Goal: Task Accomplishment & Management: Use online tool/utility

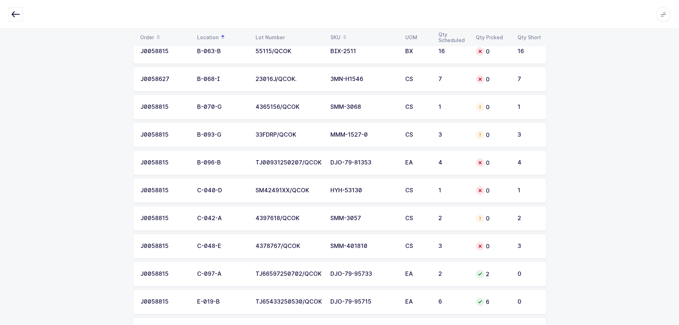
scroll to position [214, 0]
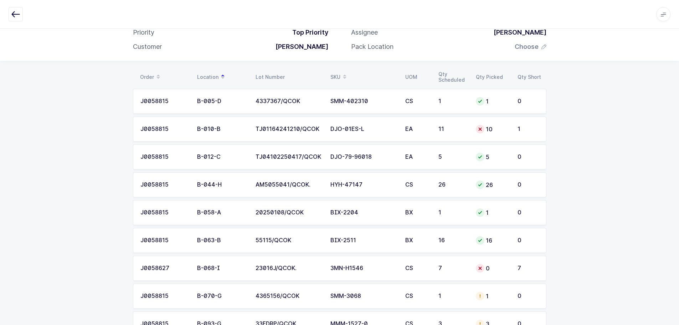
scroll to position [71, 0]
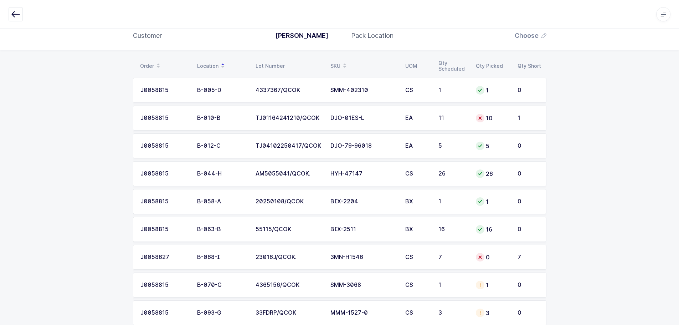
click at [18, 17] on icon "button" at bounding box center [15, 14] width 9 height 9
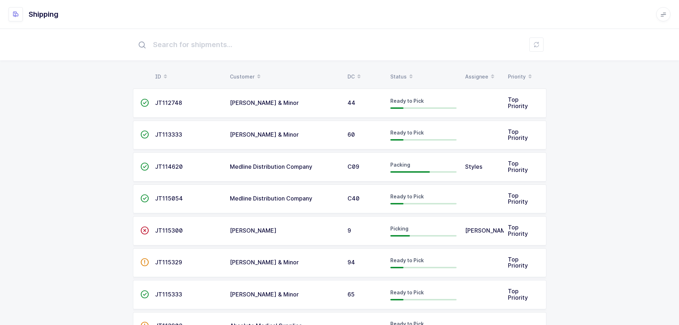
click at [400, 68] on table "ID Customer DC Status Assignee Priority" at bounding box center [340, 77] width 414 height 18
click at [398, 72] on div "Status" at bounding box center [423, 77] width 66 height 12
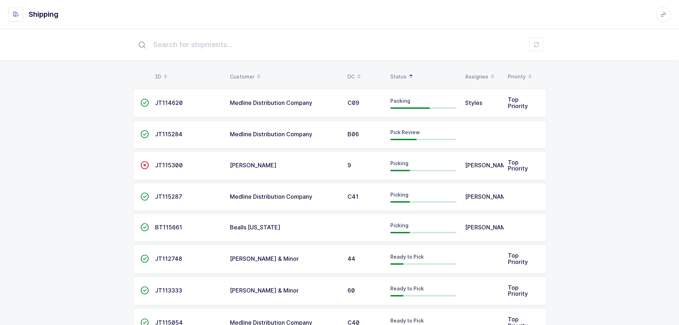
click at [176, 137] on span "JT115284" at bounding box center [168, 134] width 27 height 7
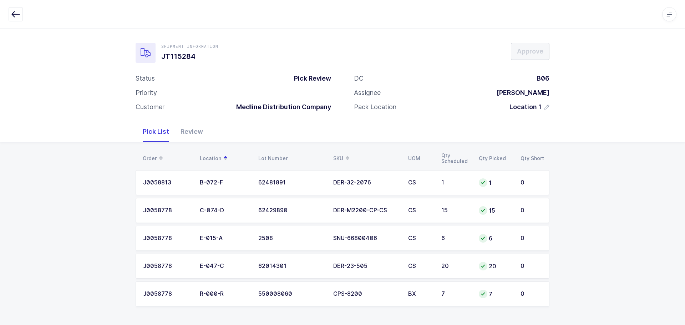
click at [23, 14] on div at bounding box center [342, 14] width 667 height 14
click at [19, 14] on icon "button" at bounding box center [15, 14] width 9 height 9
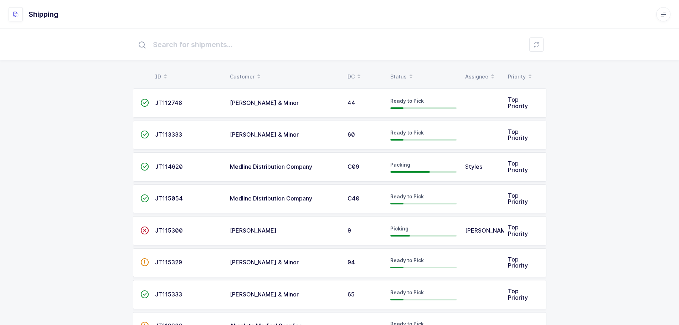
click at [410, 75] on icon at bounding box center [411, 74] width 4 height 4
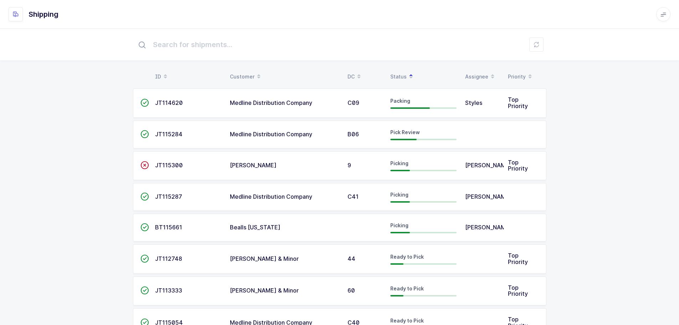
drag, startPoint x: 597, startPoint y: 144, endPoint x: 599, endPoint y: 140, distance: 4.5
click at [598, 144] on div "ID Customer DC Status Assignee Priority  JT114620 Medline Distribution Company…" at bounding box center [339, 300] width 679 height 543
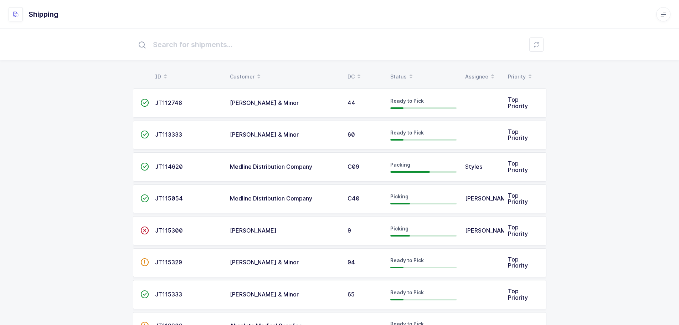
click at [401, 70] on table "ID Customer DC Status Assignee Priority" at bounding box center [340, 77] width 414 height 18
click at [399, 71] on div "Status" at bounding box center [423, 77] width 66 height 12
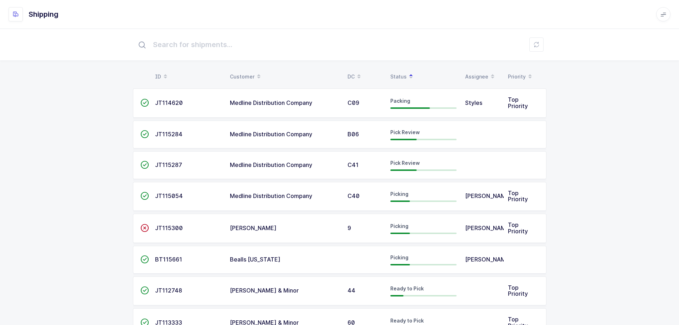
click at [361, 135] on div "B06" at bounding box center [365, 134] width 34 height 6
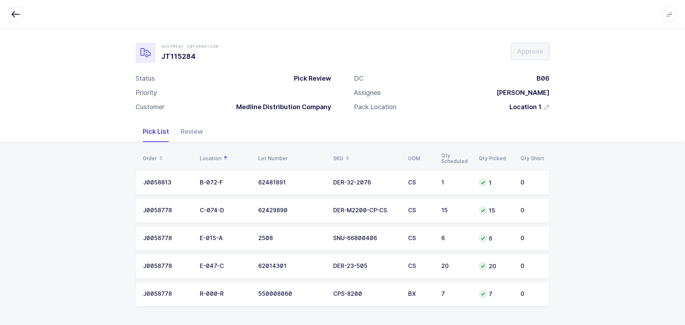
click at [12, 13] on icon "button" at bounding box center [15, 14] width 9 height 9
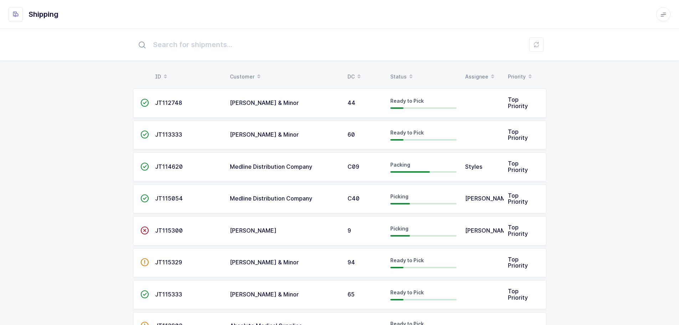
click at [404, 75] on div "Status" at bounding box center [423, 77] width 66 height 12
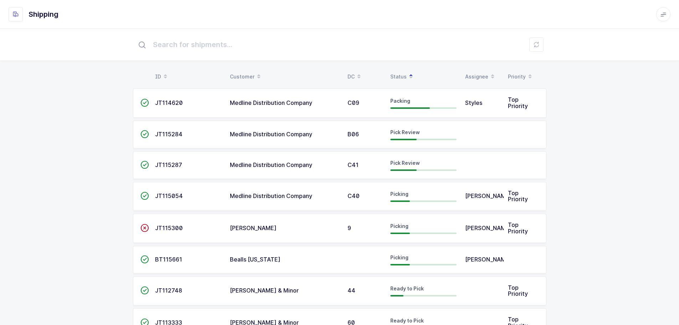
click at [170, 160] on td "JT115287" at bounding box center [188, 165] width 75 height 28
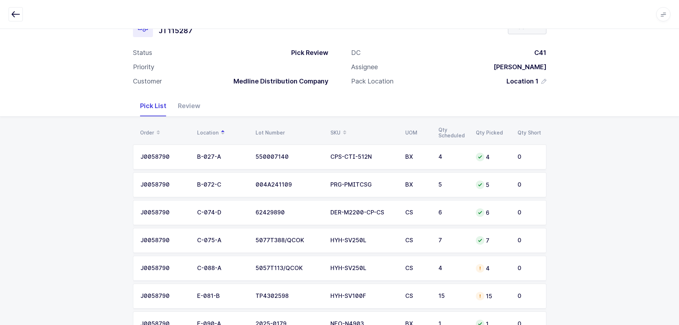
scroll to position [54, 0]
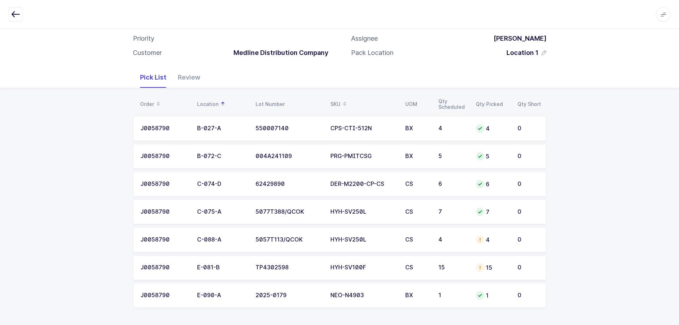
click at [488, 235] on div "4" at bounding box center [492, 239] width 33 height 9
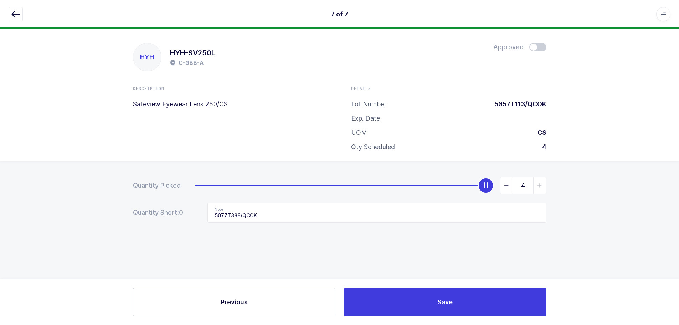
scroll to position [0, 0]
type input "0"
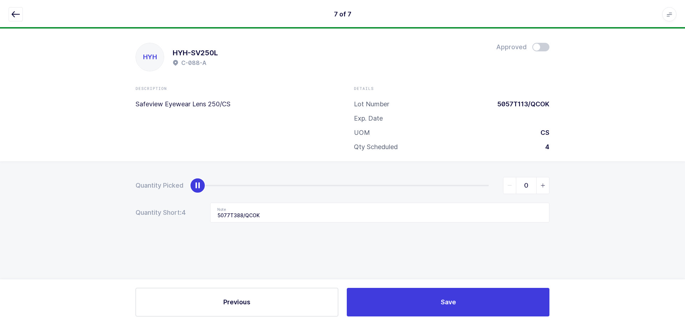
drag, startPoint x: 485, startPoint y: 186, endPoint x: 25, endPoint y: 194, distance: 460.0
click at [24, 194] on div "Quantity Picked 0 Quantity Short: 4 Note 5077T388/QCOK" at bounding box center [342, 224] width 685 height 127
drag, startPoint x: 287, startPoint y: 217, endPoint x: 160, endPoint y: 211, distance: 127.1
click at [160, 211] on div "Quantity Short: 4 Note 5077T388/QCOK" at bounding box center [342, 213] width 414 height 20
click at [14, 16] on icon "button" at bounding box center [15, 14] width 9 height 9
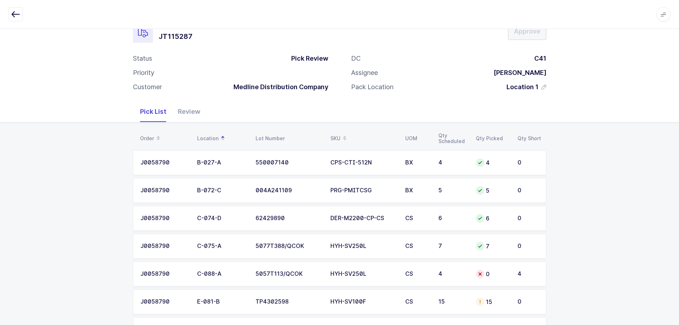
scroll to position [36, 0]
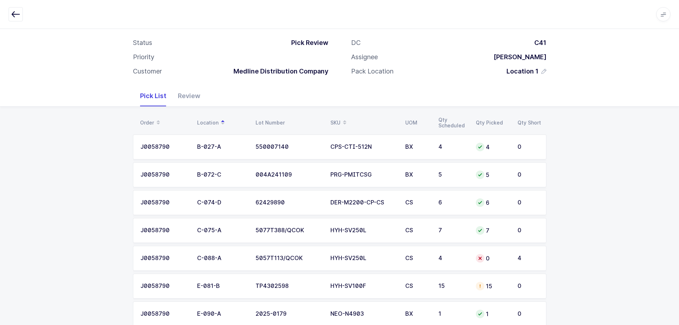
click at [328, 288] on td "HYH-SV100F" at bounding box center [363, 285] width 75 height 25
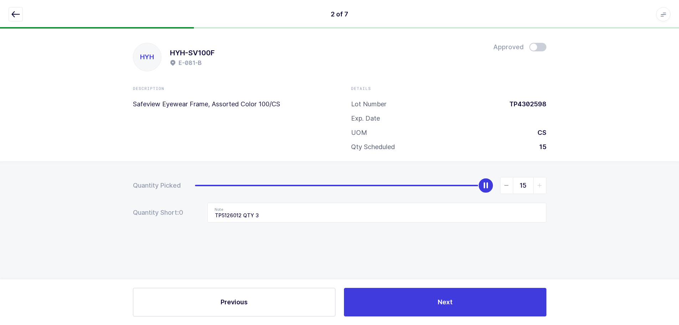
scroll to position [0, 0]
click at [509, 188] on icon "slider between 0 and 15" at bounding box center [509, 185] width 5 height 5
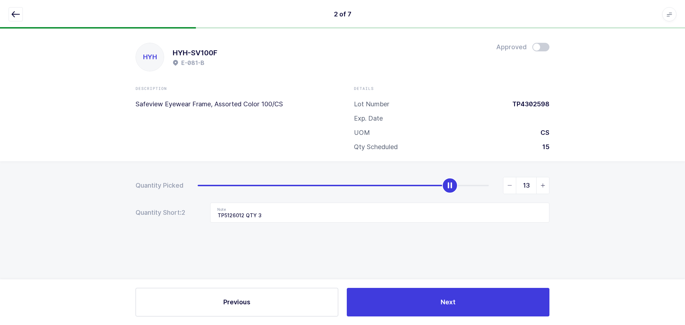
type input "12"
click at [540, 46] on span at bounding box center [540, 47] width 17 height 9
click at [12, 9] on button "button" at bounding box center [16, 14] width 14 height 14
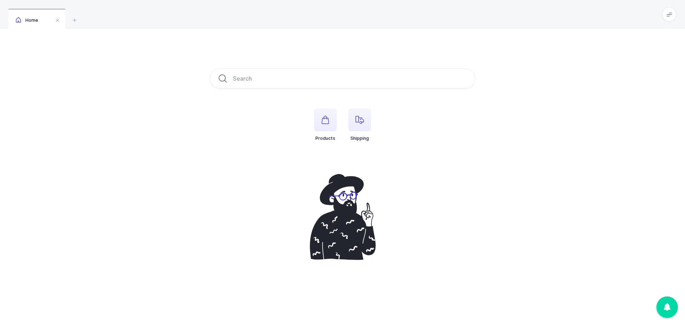
click at [361, 135] on button "Shipping" at bounding box center [359, 124] width 23 height 33
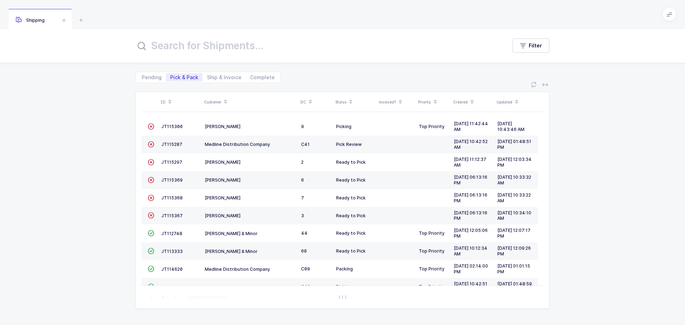
click at [345, 100] on div "Status" at bounding box center [354, 102] width 39 height 12
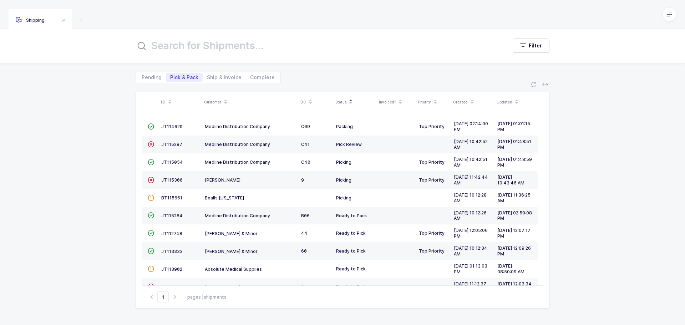
click at [174, 142] on span "JT115287" at bounding box center [171, 144] width 21 height 5
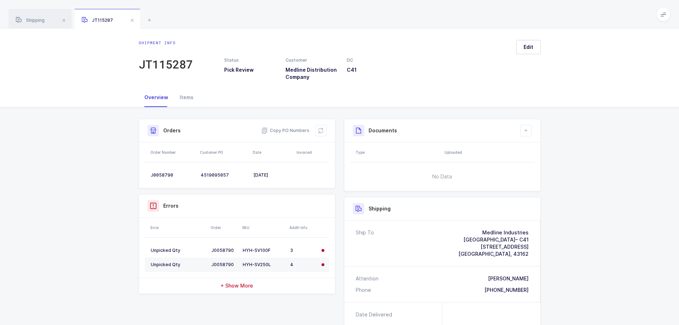
click at [324, 132] on button at bounding box center [320, 130] width 11 height 11
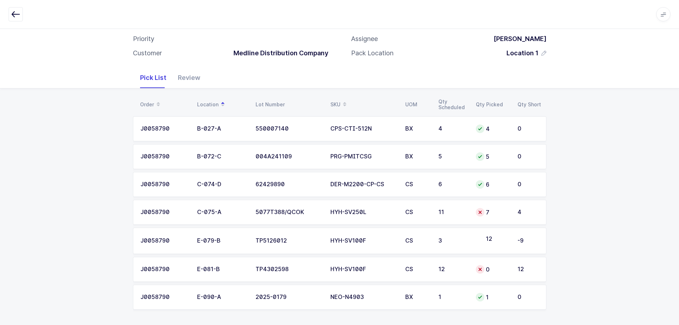
scroll to position [56, 0]
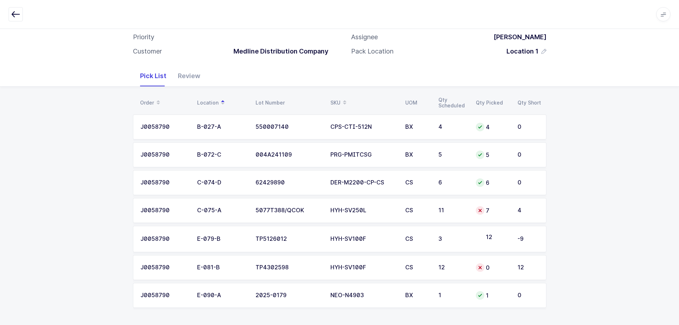
click at [473, 201] on td "7" at bounding box center [493, 210] width 42 height 25
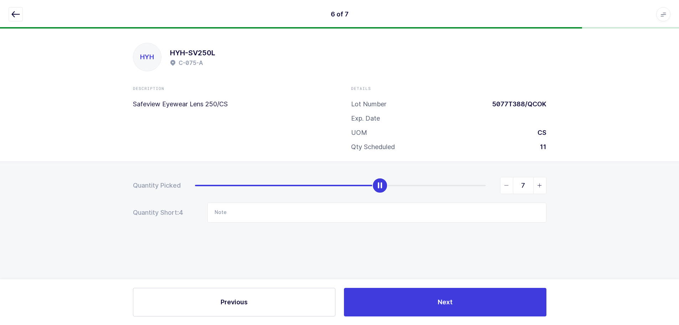
scroll to position [0, 0]
type input "11"
drag, startPoint x: 382, startPoint y: 184, endPoint x: 553, endPoint y: 183, distance: 171.2
click at [553, 183] on div "Quantity Picked 11 Quantity Short: 0 Note" at bounding box center [342, 224] width 685 height 127
click at [14, 11] on icon "button" at bounding box center [15, 14] width 9 height 9
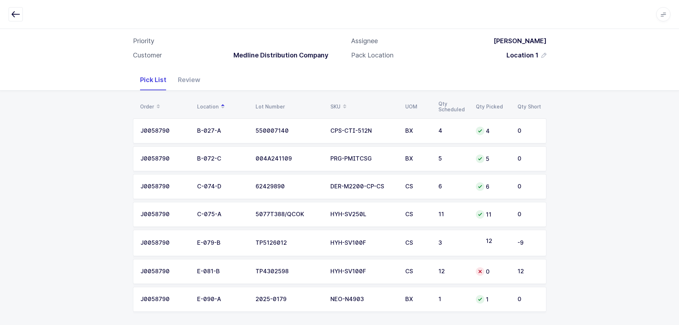
scroll to position [56, 0]
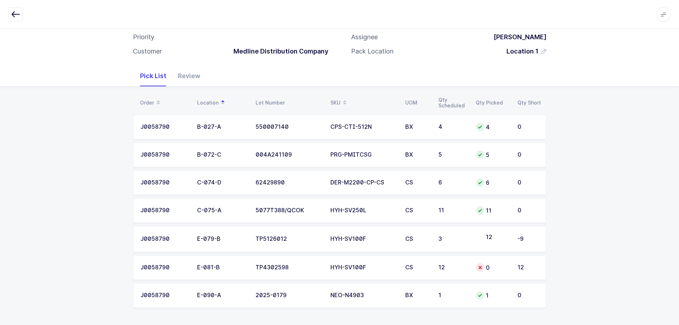
click at [466, 233] on td "3" at bounding box center [452, 239] width 37 height 26
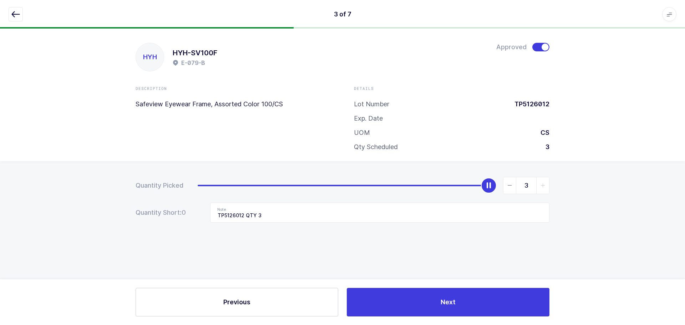
click at [20, 18] on icon "button" at bounding box center [15, 14] width 9 height 9
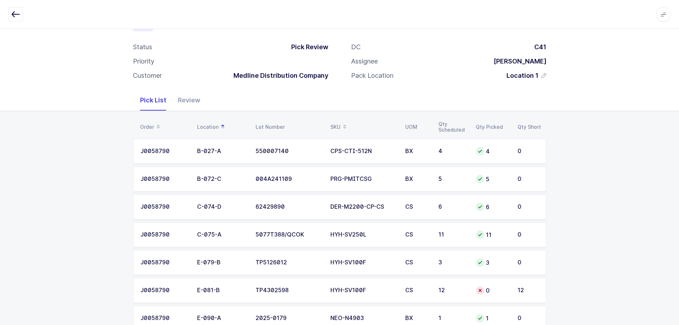
scroll to position [54, 0]
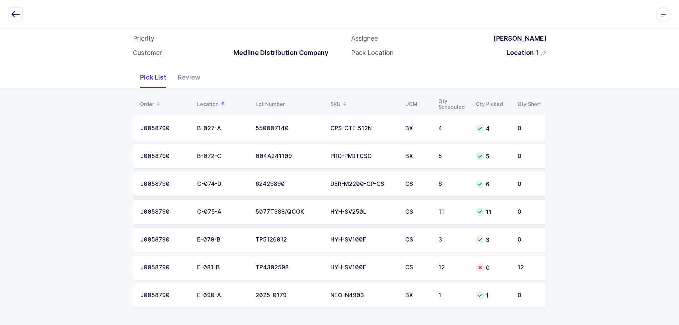
click at [496, 276] on td "0" at bounding box center [493, 267] width 42 height 25
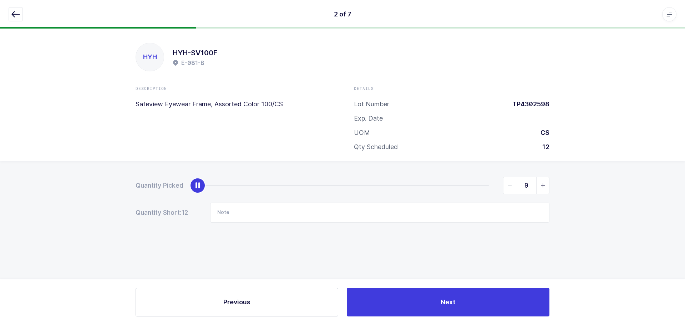
type input "12"
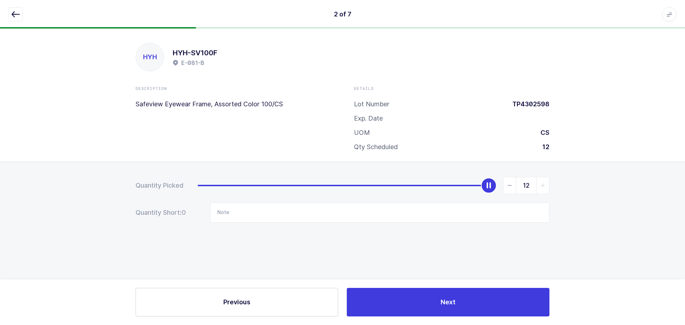
drag, startPoint x: 196, startPoint y: 186, endPoint x: 651, endPoint y: 158, distance: 456.2
click at [651, 158] on div "HYH HYH-SV100F E-081-B Description Safeview Eyewear Frame, Assorted Color 100/C…" at bounding box center [342, 177] width 685 height 296
click at [22, 15] on div at bounding box center [342, 14] width 667 height 14
click at [14, 14] on icon "button" at bounding box center [15, 14] width 9 height 9
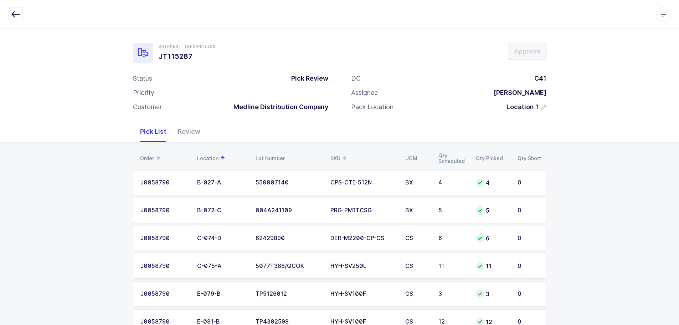
click at [178, 145] on div "Order Location Lot Number SKU UOM Qty Scheduled Qty Picked Qty Short J0058790 B…" at bounding box center [339, 260] width 679 height 237
click at [185, 131] on div "Review" at bounding box center [189, 131] width 34 height 21
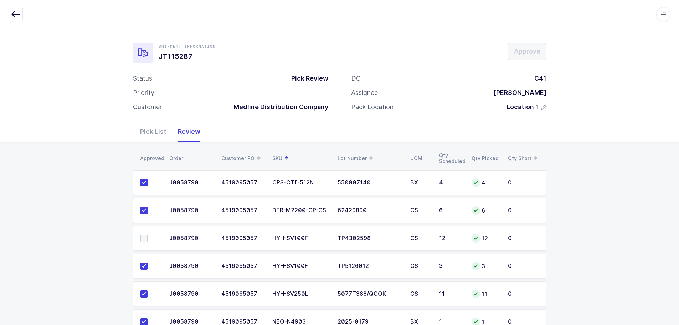
click at [142, 236] on span at bounding box center [143, 238] width 7 height 7
click at [148, 235] on input "checkbox" at bounding box center [148, 235] width 0 height 0
click at [524, 53] on span "Approve" at bounding box center [527, 51] width 26 height 9
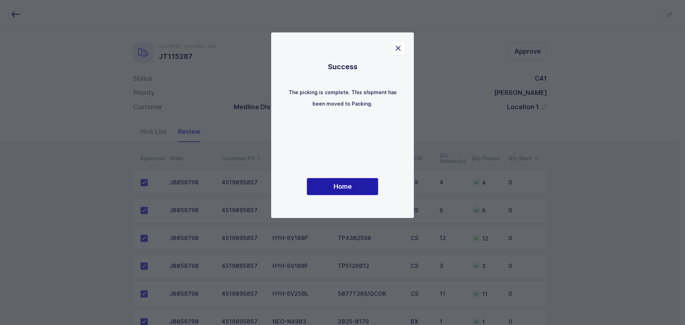
click at [348, 185] on span "Home" at bounding box center [342, 186] width 18 height 9
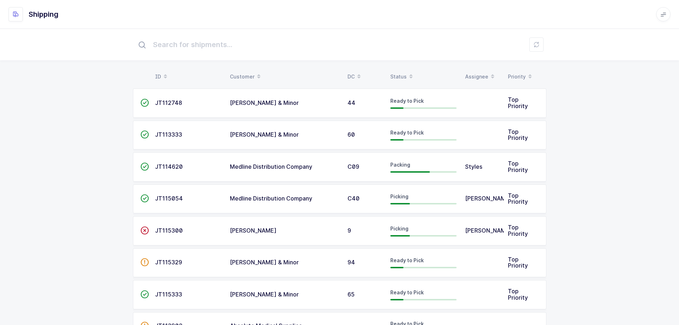
click at [401, 75] on div "Status" at bounding box center [423, 77] width 66 height 12
